Goal: Use online tool/utility: Utilize a website feature to perform a specific function

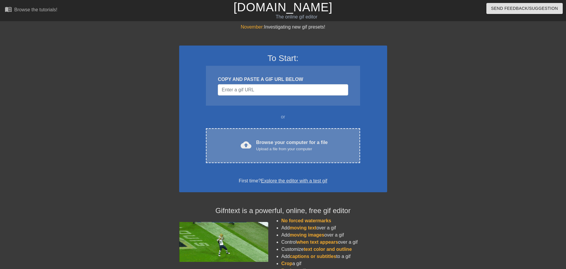
click at [308, 141] on div "Browse your computer for a file Upload a file from your computer" at bounding box center [292, 145] width 72 height 13
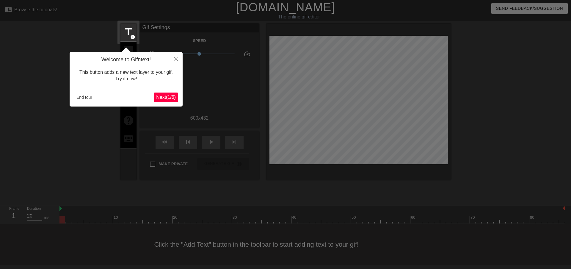
click at [166, 97] on span "Next ( 1 / 6 )" at bounding box center [166, 96] width 20 height 5
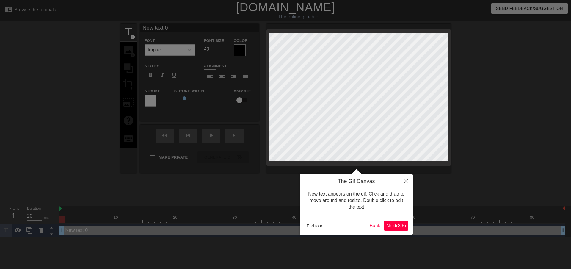
click at [403, 224] on span "Next ( 2 / 6 )" at bounding box center [396, 225] width 20 height 5
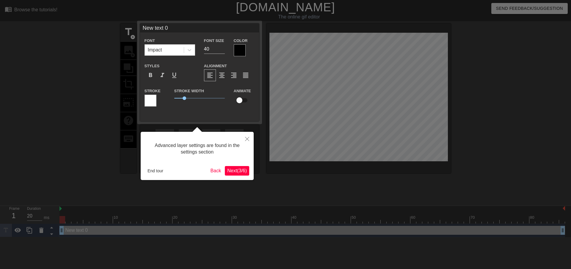
click at [236, 172] on span "Next ( 3 / 6 )" at bounding box center [237, 170] width 20 height 5
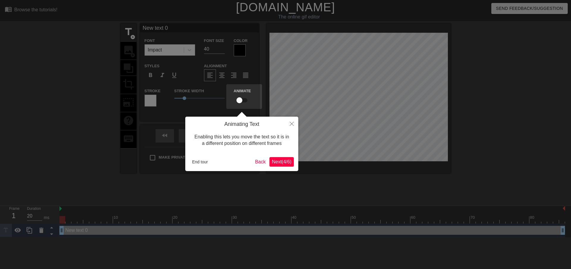
click at [272, 160] on span "Next ( 4 / 6 )" at bounding box center [282, 161] width 20 height 5
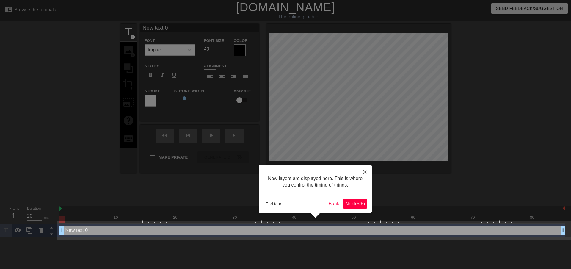
click at [349, 201] on span "Next ( 5 / 6 )" at bounding box center [355, 203] width 20 height 5
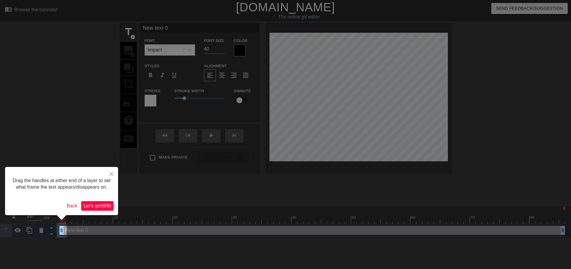
click at [97, 204] on span "Let's go! ( 6 / 6 )" at bounding box center [97, 205] width 28 height 5
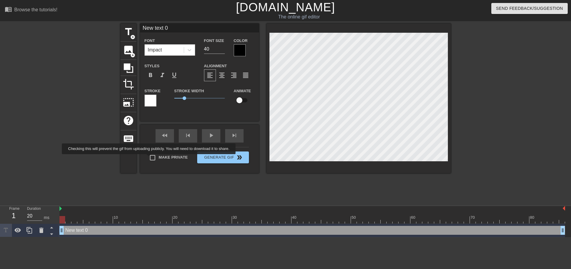
click at [153, 157] on input "Make Private" at bounding box center [152, 157] width 12 height 12
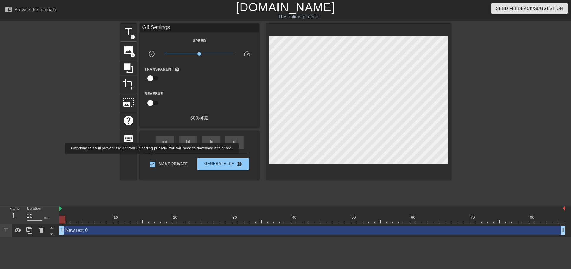
click at [153, 158] on input "Make Private" at bounding box center [152, 164] width 12 height 12
checkbox input "false"
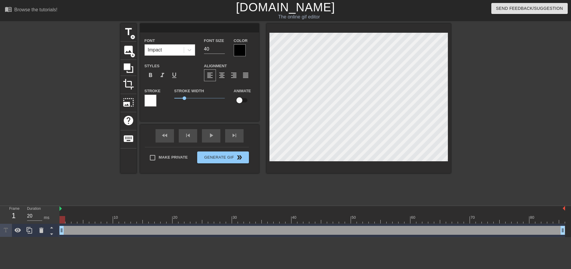
scroll to position [1, 1]
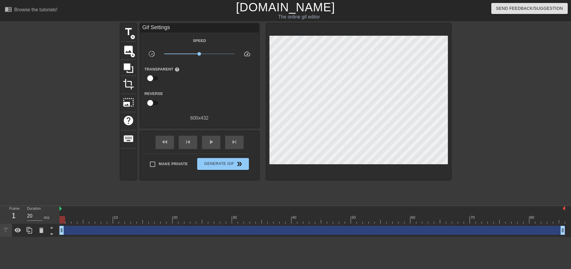
drag, startPoint x: 61, startPoint y: 228, endPoint x: 58, endPoint y: 229, distance: 3.0
click at [58, 229] on div "Frame 1 Duration 20 ms 10 20 30 40 50 60 70 80 drag_handle drag_handle" at bounding box center [285, 221] width 571 height 31
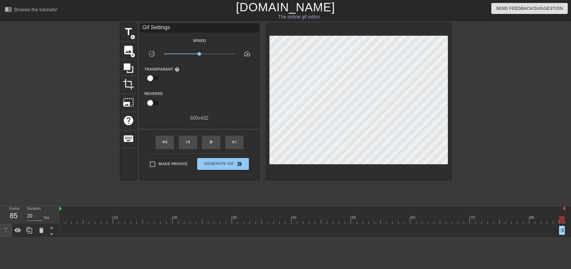
drag, startPoint x: 62, startPoint y: 229, endPoint x: 570, endPoint y: 224, distance: 507.8
click at [566, 224] on div "drag_handle drag_handle" at bounding box center [314, 229] width 511 height 13
click at [125, 48] on span "image" at bounding box center [128, 49] width 11 height 11
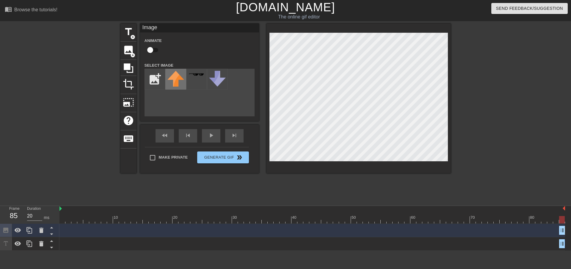
click at [181, 78] on img at bounding box center [175, 79] width 17 height 16
